Goal: Task Accomplishment & Management: Manage account settings

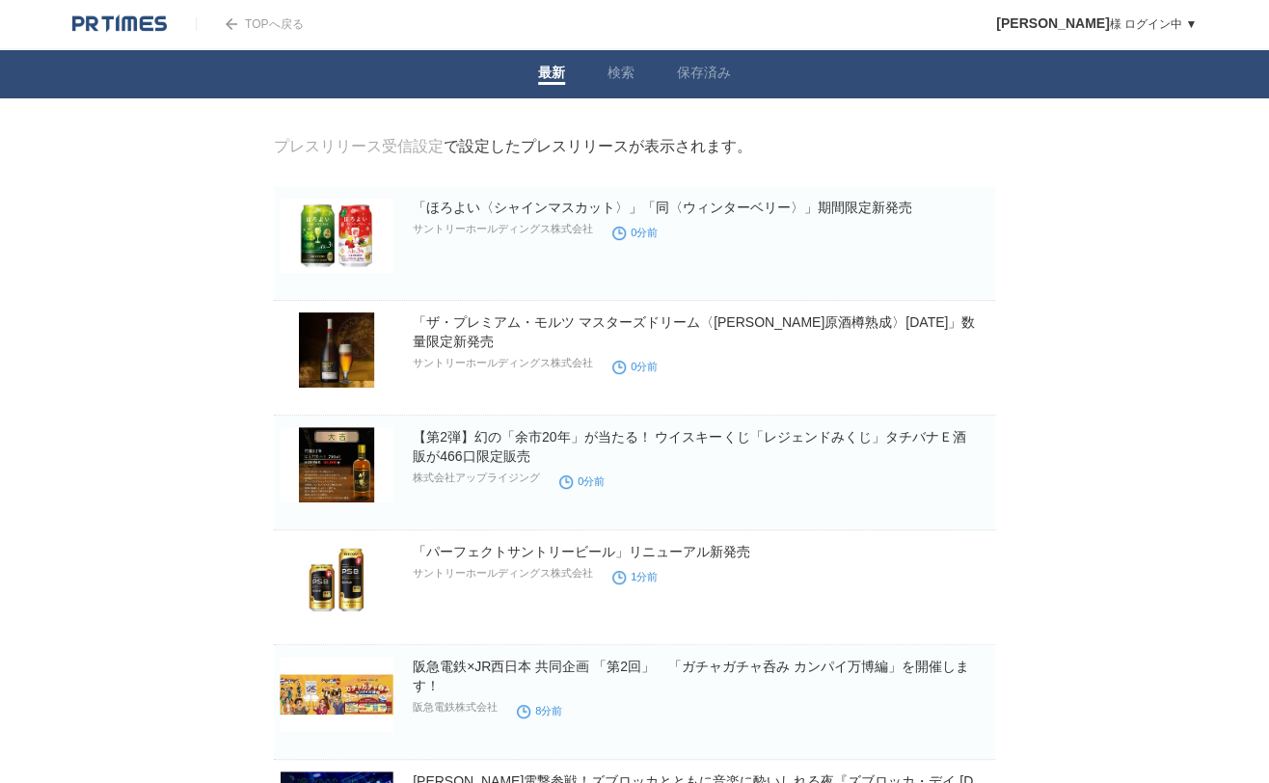
click at [883, 610] on span at bounding box center [891, 597] width 25 height 25
click at [702, 72] on link "保存済み" at bounding box center [704, 75] width 54 height 20
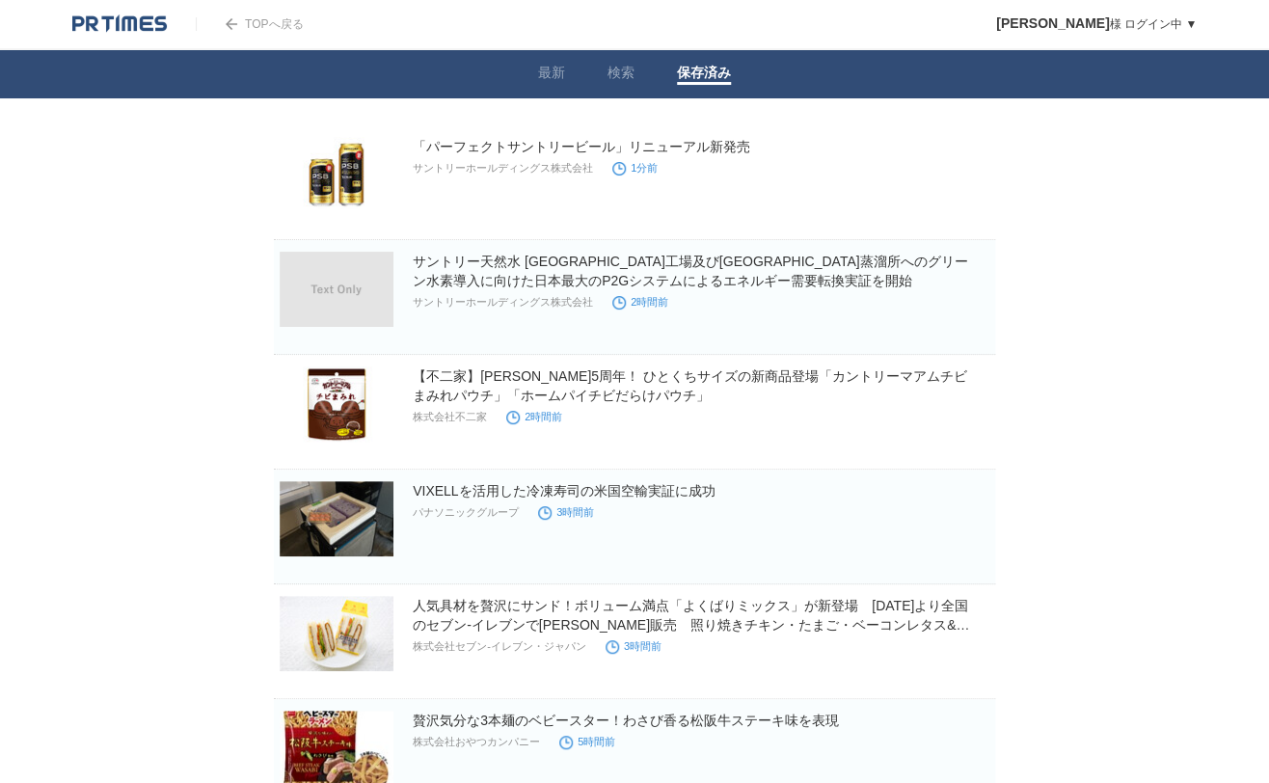
scroll to position [128, 0]
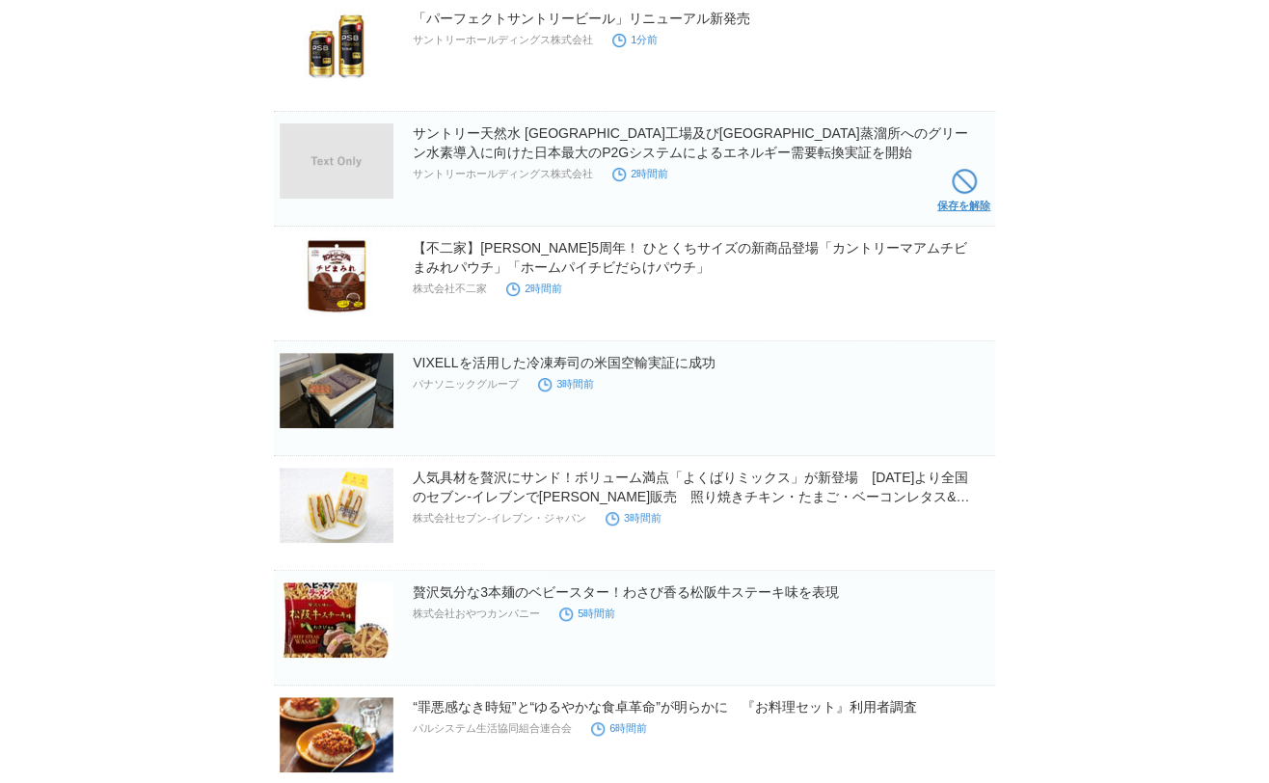
click at [966, 179] on span at bounding box center [964, 181] width 25 height 25
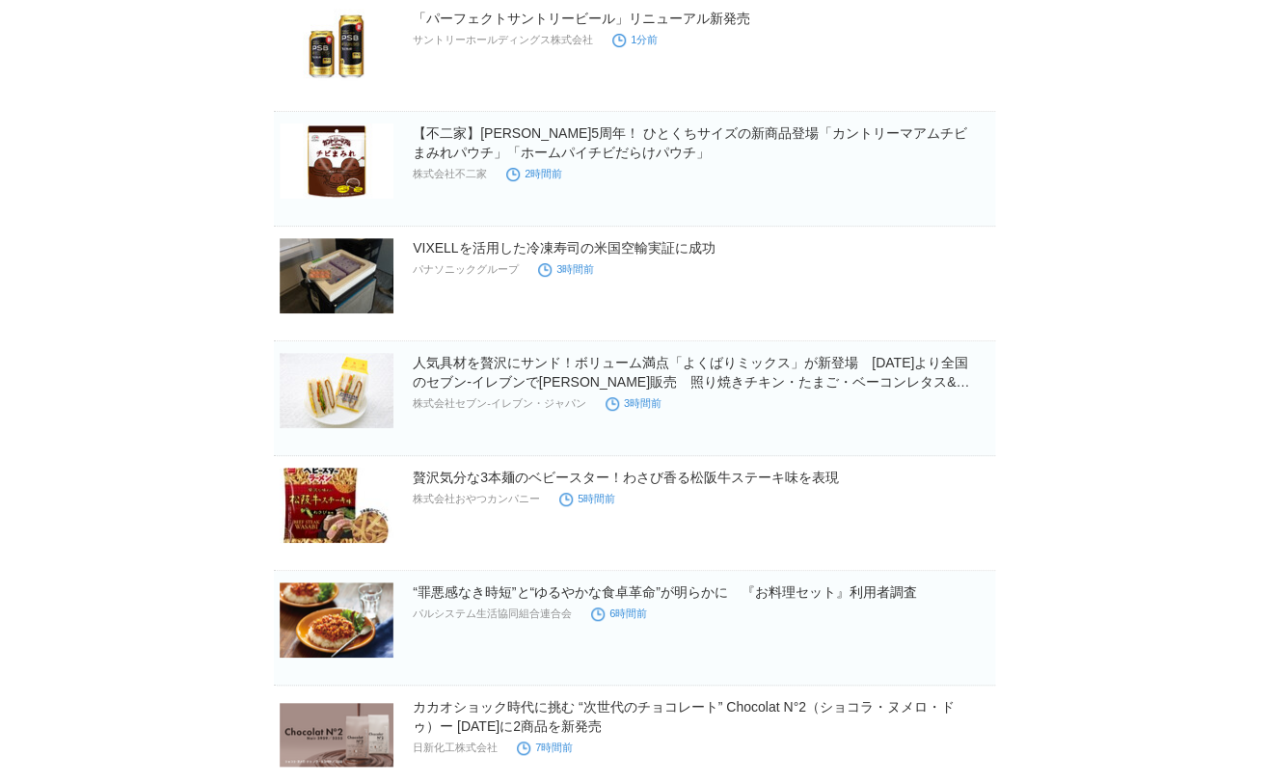
click at [968, 405] on span at bounding box center [964, 410] width 25 height 25
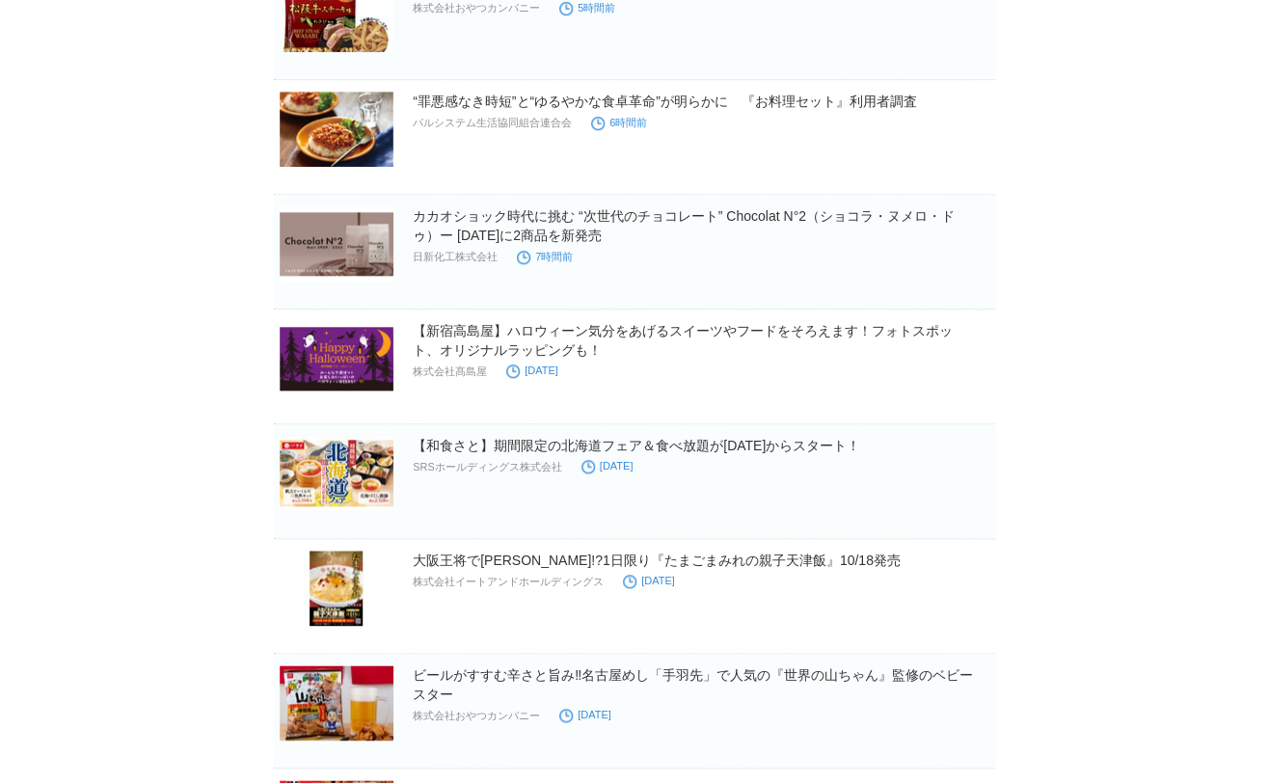
scroll to position [642, 0]
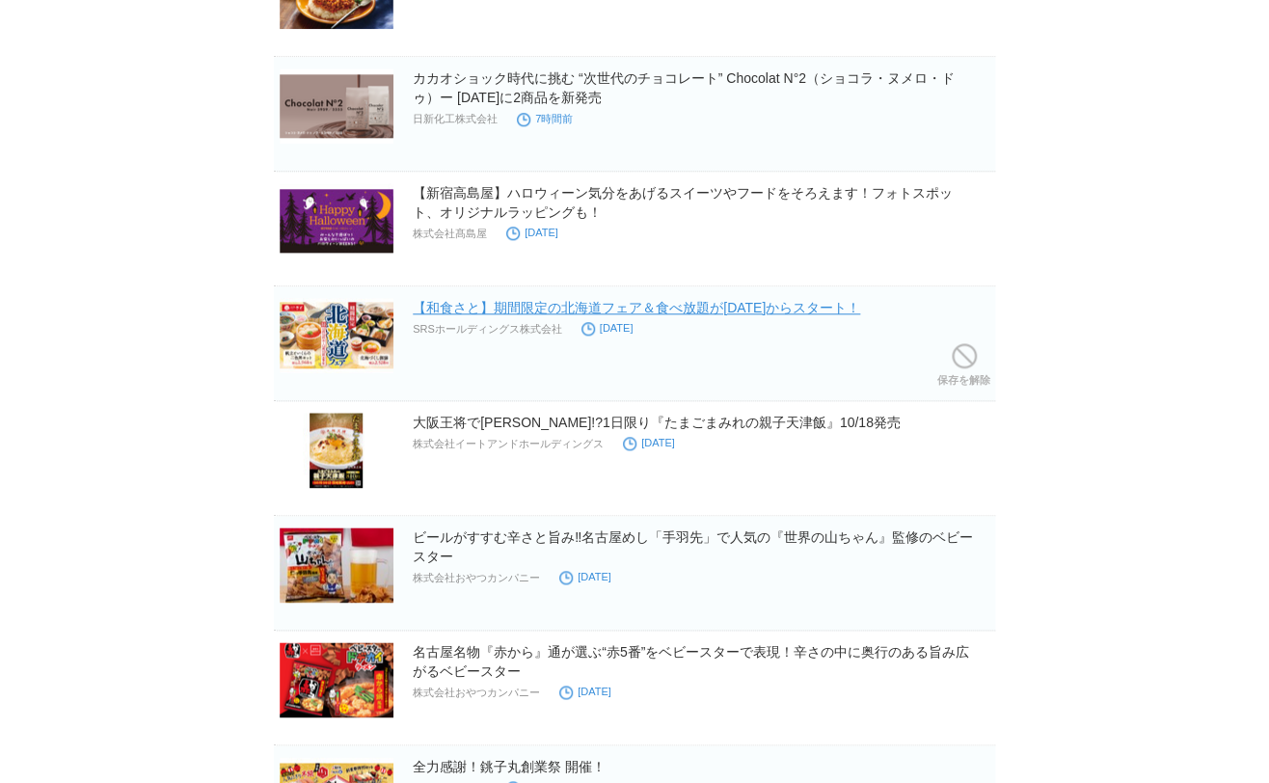
click at [784, 309] on link "【和食さと】期間限定の北海道フェア＆食べ放題が10月16日からスタート！" at bounding box center [636, 307] width 447 height 15
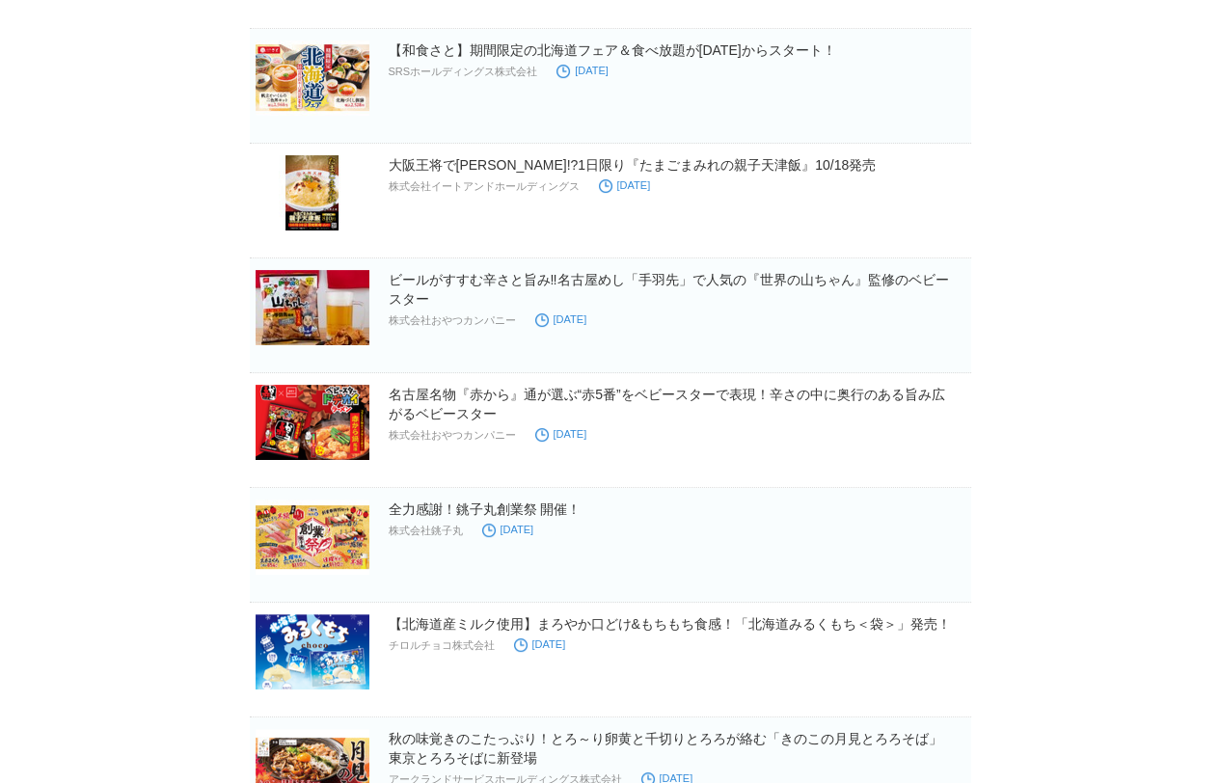
scroll to position [1028, 0]
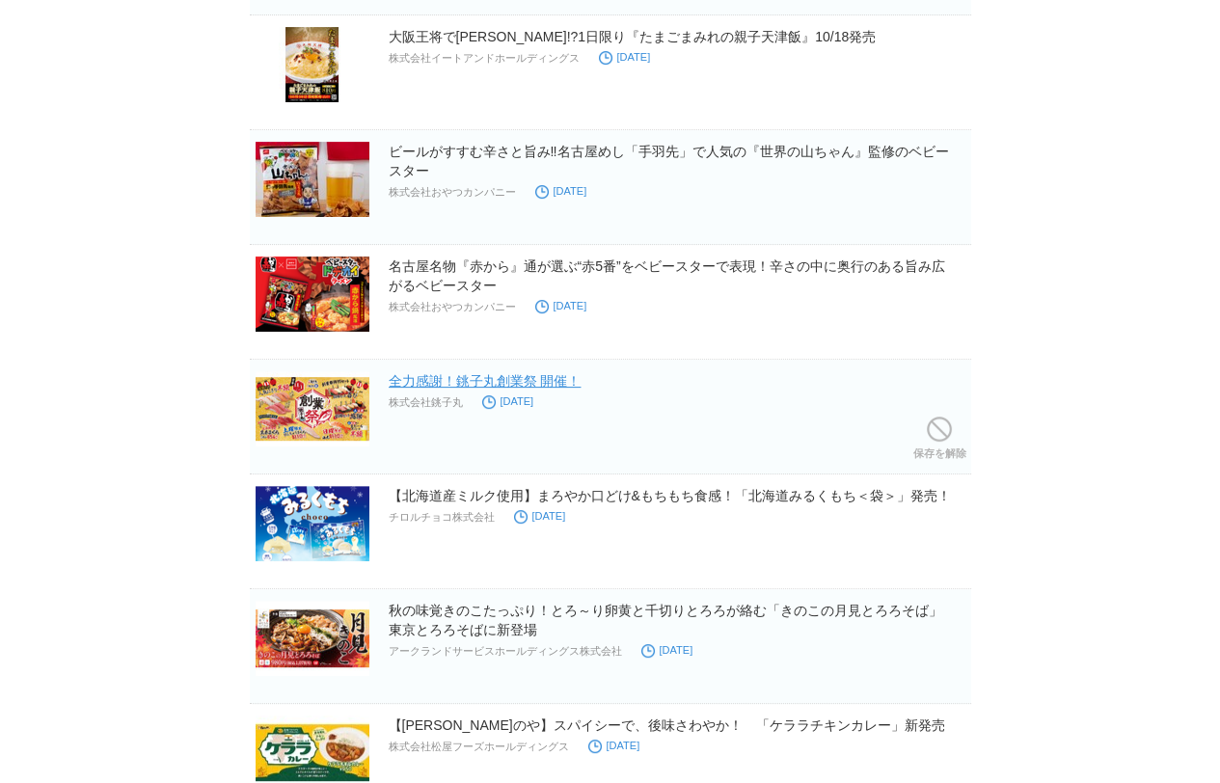
click at [518, 374] on link "全力感謝！銚子丸創業祭 開催！" at bounding box center [485, 380] width 193 height 15
